Goal: Task Accomplishment & Management: Manage account settings

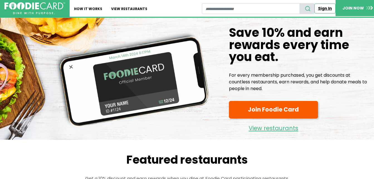
click at [322, 9] on link "Sign In" at bounding box center [324, 9] width 21 height 10
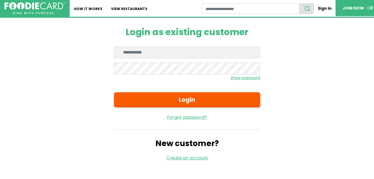
click at [183, 51] on input "Enter email" at bounding box center [187, 53] width 146 height 12
type input "**********"
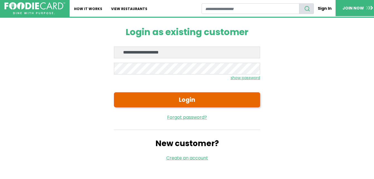
click at [167, 98] on button "Login" at bounding box center [187, 99] width 146 height 15
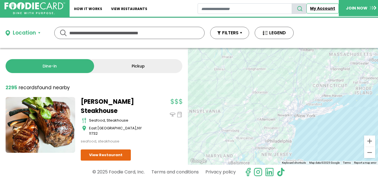
click at [316, 9] on link "My Account" at bounding box center [323, 9] width 32 height 10
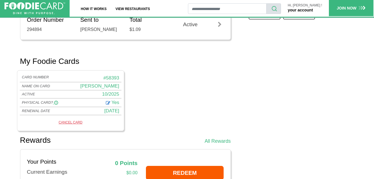
scroll to position [251, 0]
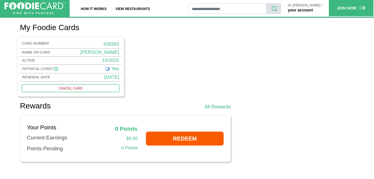
click at [67, 92] on link "CANCEL CARD" at bounding box center [71, 87] width 98 height 7
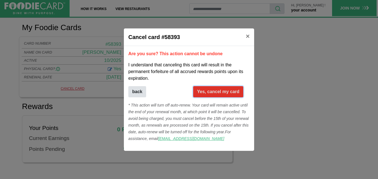
click at [206, 90] on button "Yes, cancel my card" at bounding box center [218, 91] width 50 height 11
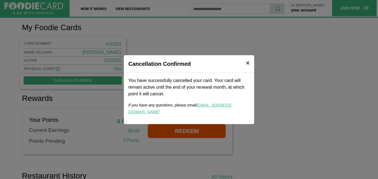
click at [248, 66] on span "×" at bounding box center [248, 63] width 4 height 8
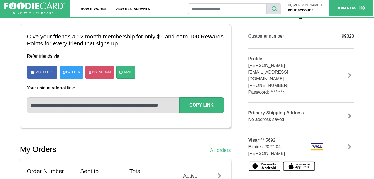
scroll to position [56, 0]
